Goal: Task Accomplishment & Management: Check status

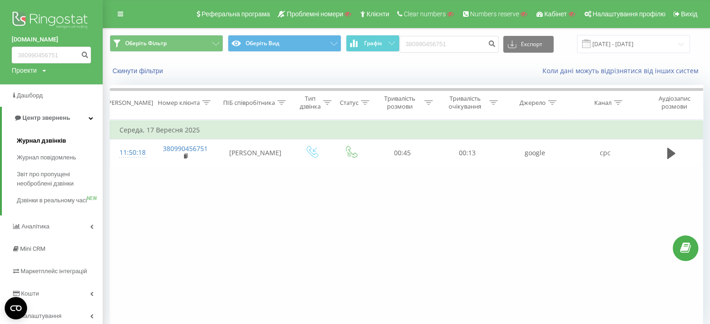
click at [49, 137] on span "Журнал дзвінків" at bounding box center [41, 140] width 49 height 9
